Goal: Transaction & Acquisition: Subscribe to service/newsletter

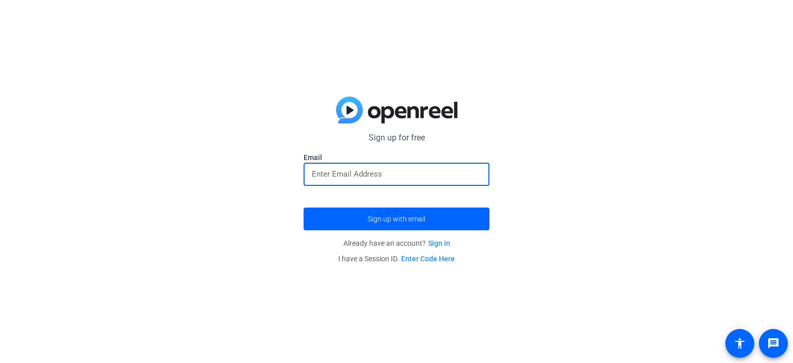
click at [356, 175] on input "email" at bounding box center [396, 174] width 169 height 12
type input "[EMAIL_ADDRESS][DOMAIN_NAME]"
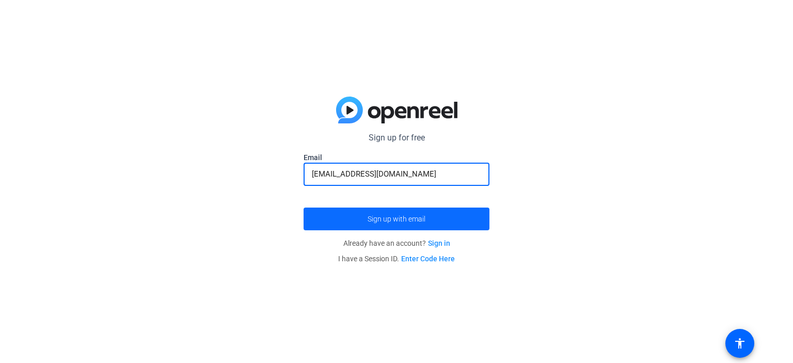
click at [374, 219] on span "Sign up with email" at bounding box center [397, 219] width 58 height 0
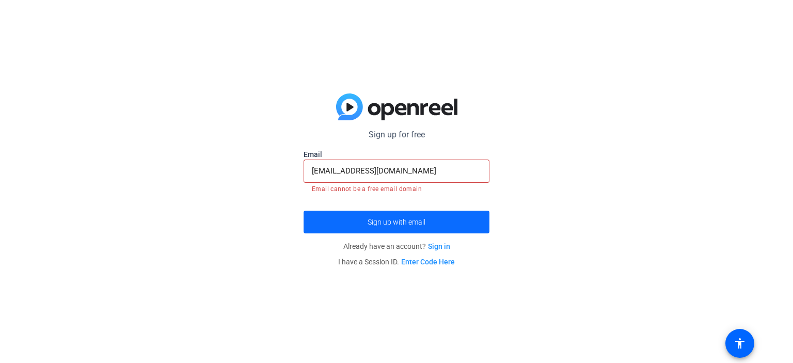
click at [408, 222] on span "Sign up with email" at bounding box center [397, 222] width 58 height 0
click at [448, 246] on link "Sign in" at bounding box center [439, 246] width 22 height 8
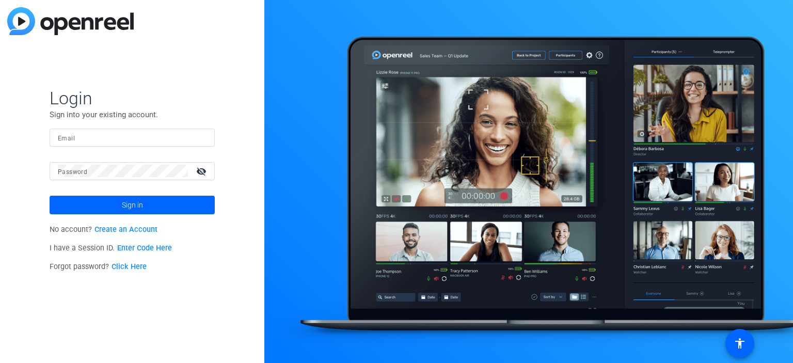
click at [113, 229] on link "Create an Account" at bounding box center [125, 229] width 63 height 9
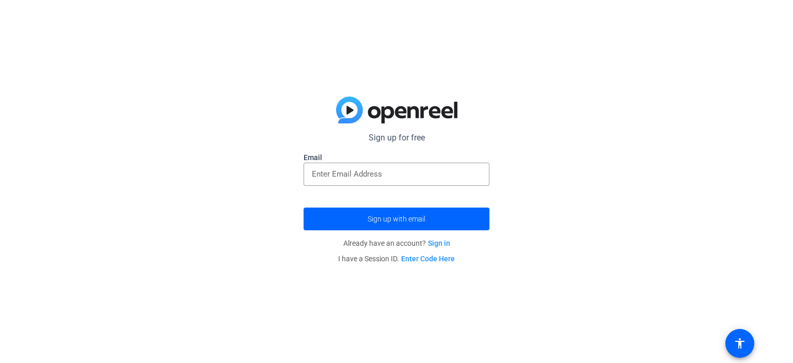
click at [440, 243] on link "Sign in" at bounding box center [439, 243] width 22 height 8
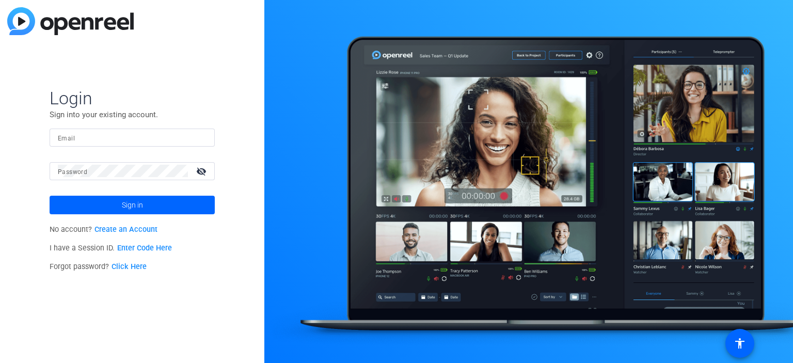
click at [128, 228] on link "Create an Account" at bounding box center [125, 229] width 63 height 9
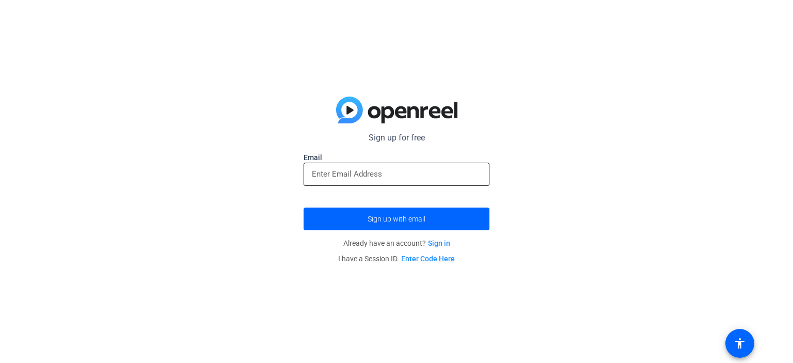
click at [335, 173] on input "email" at bounding box center [396, 174] width 169 height 12
type input "[EMAIL_ADDRESS][DOMAIN_NAME]"
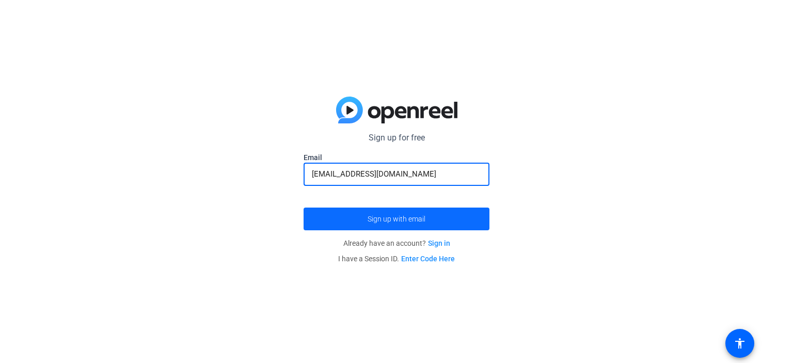
click at [388, 219] on span "Sign up with email" at bounding box center [397, 219] width 58 height 0
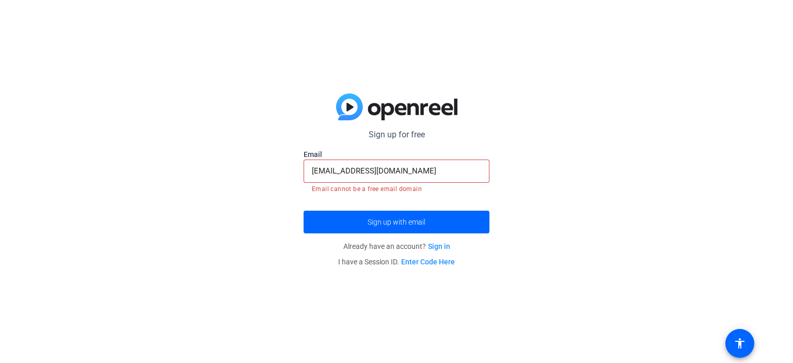
click at [440, 248] on link "Sign in" at bounding box center [439, 246] width 22 height 8
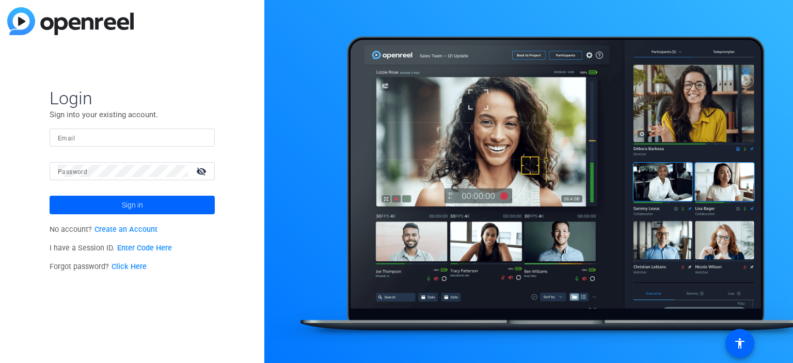
click at [133, 227] on link "Create an Account" at bounding box center [125, 229] width 63 height 9
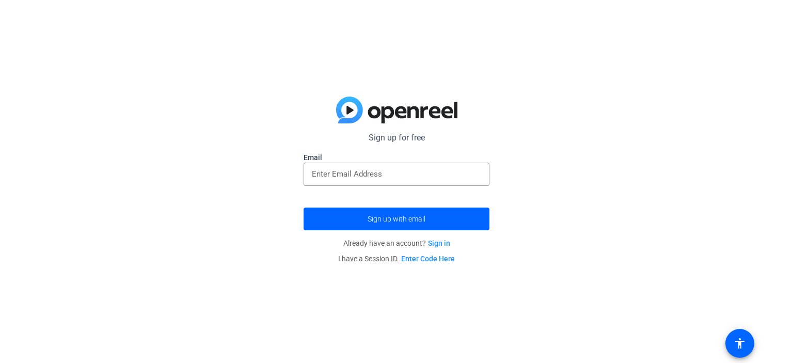
click at [371, 116] on img at bounding box center [396, 110] width 121 height 27
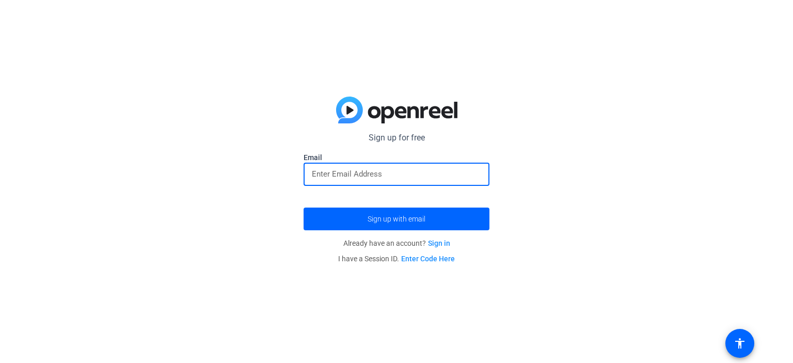
click at [349, 174] on input "email" at bounding box center [396, 174] width 169 height 12
click at [378, 219] on span "Sign up with email" at bounding box center [397, 219] width 58 height 0
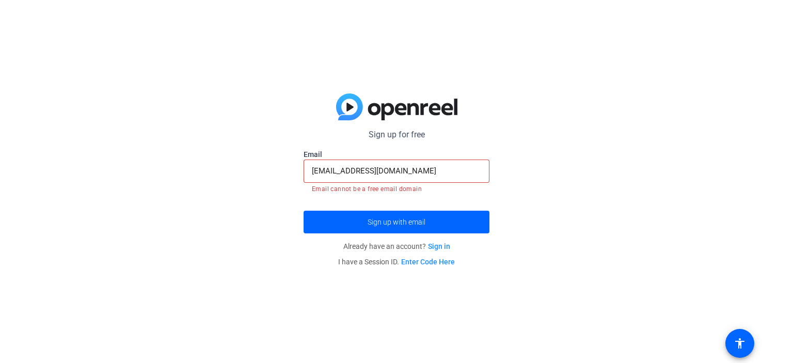
click at [456, 169] on input "[EMAIL_ADDRESS][DOMAIN_NAME]" at bounding box center [396, 171] width 169 height 12
type input "[EMAIL_ADDRESS][DOMAIN_NAME]"
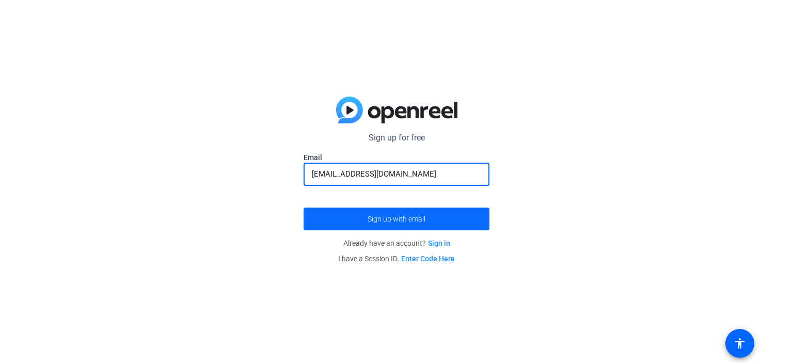
click at [400, 219] on span "Sign up with email" at bounding box center [397, 219] width 58 height 0
